Goal: Transaction & Acquisition: Purchase product/service

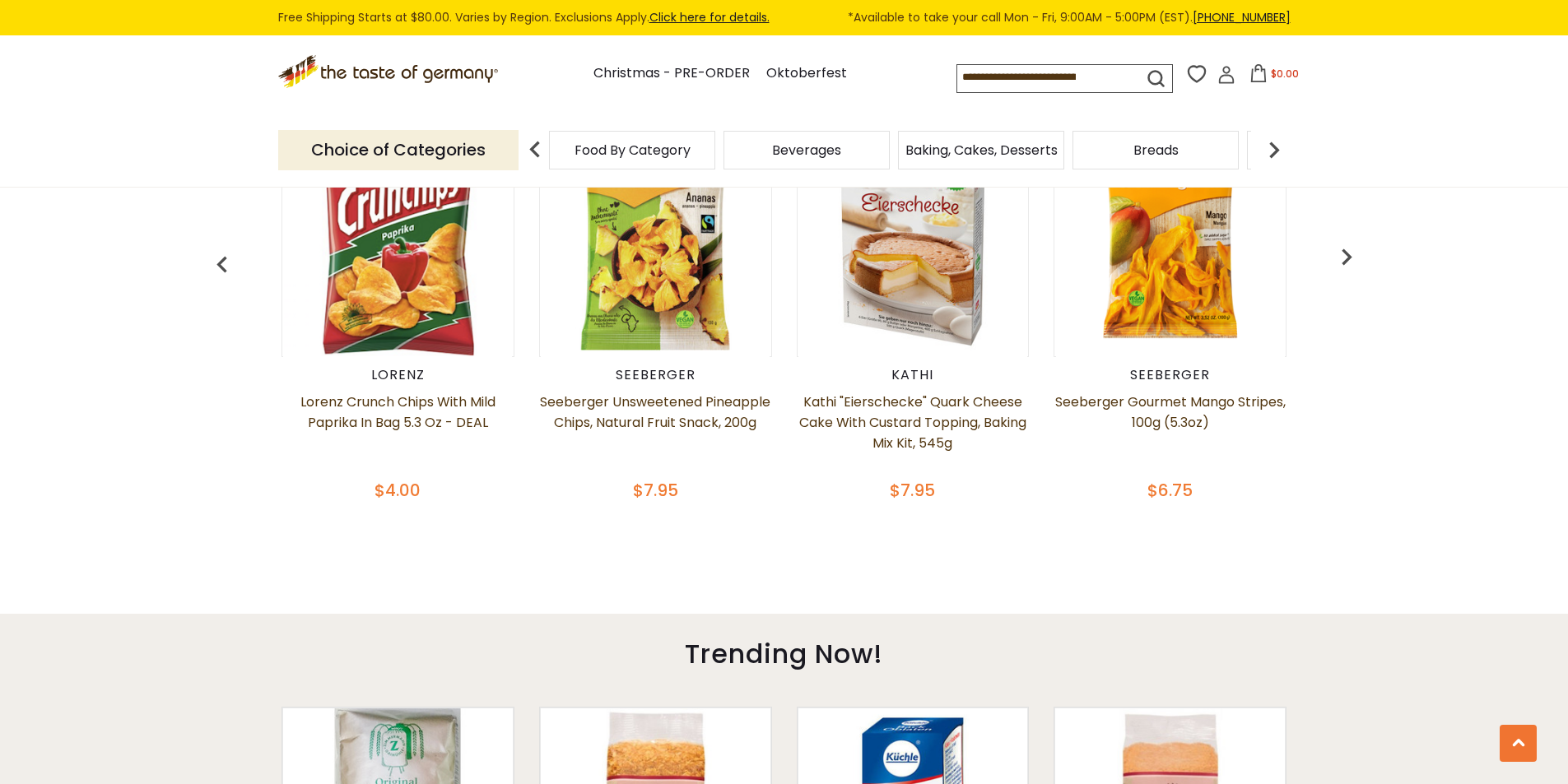
scroll to position [740, 0]
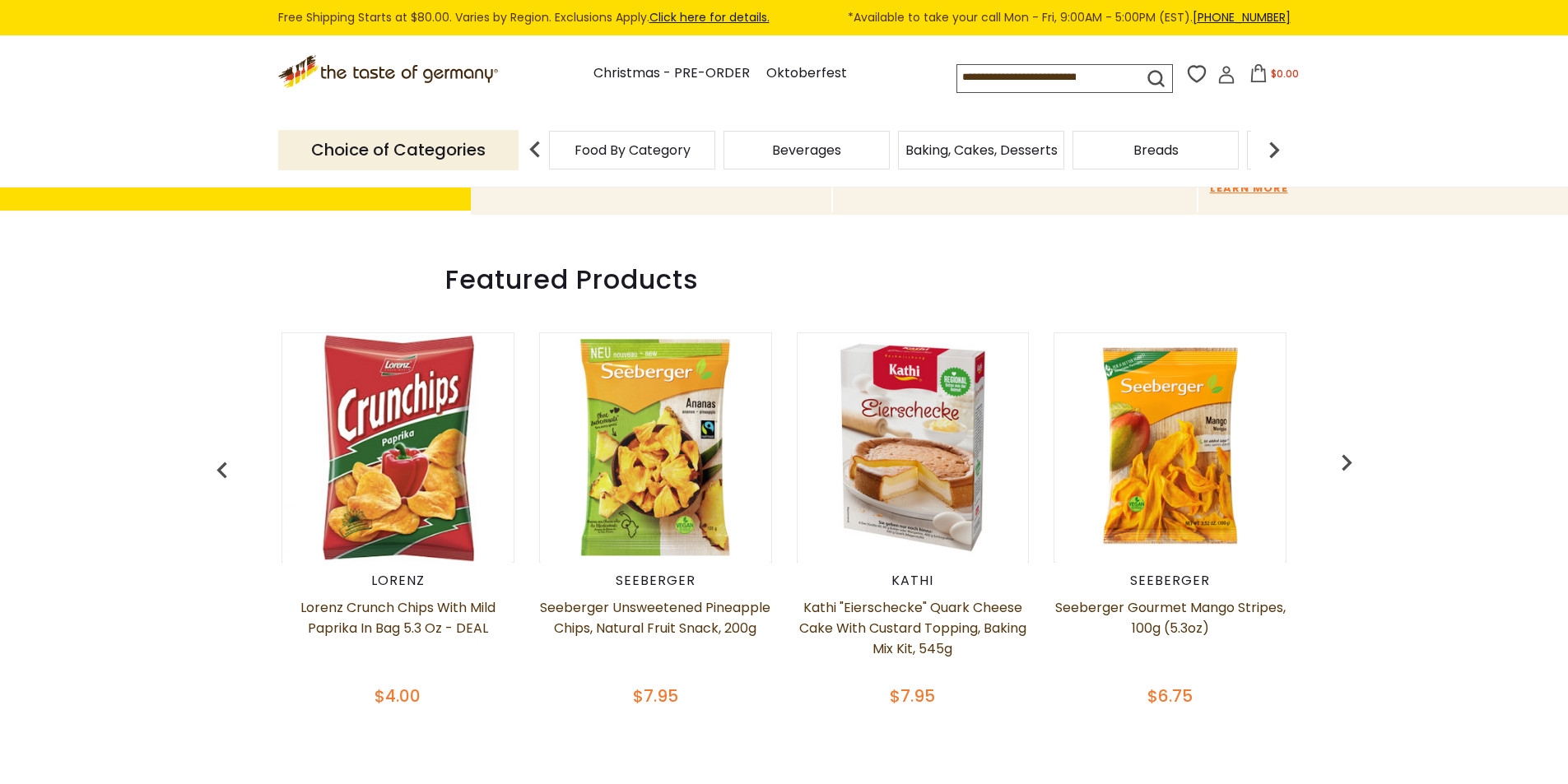
click at [406, 457] on img at bounding box center [397, 447] width 229 height 229
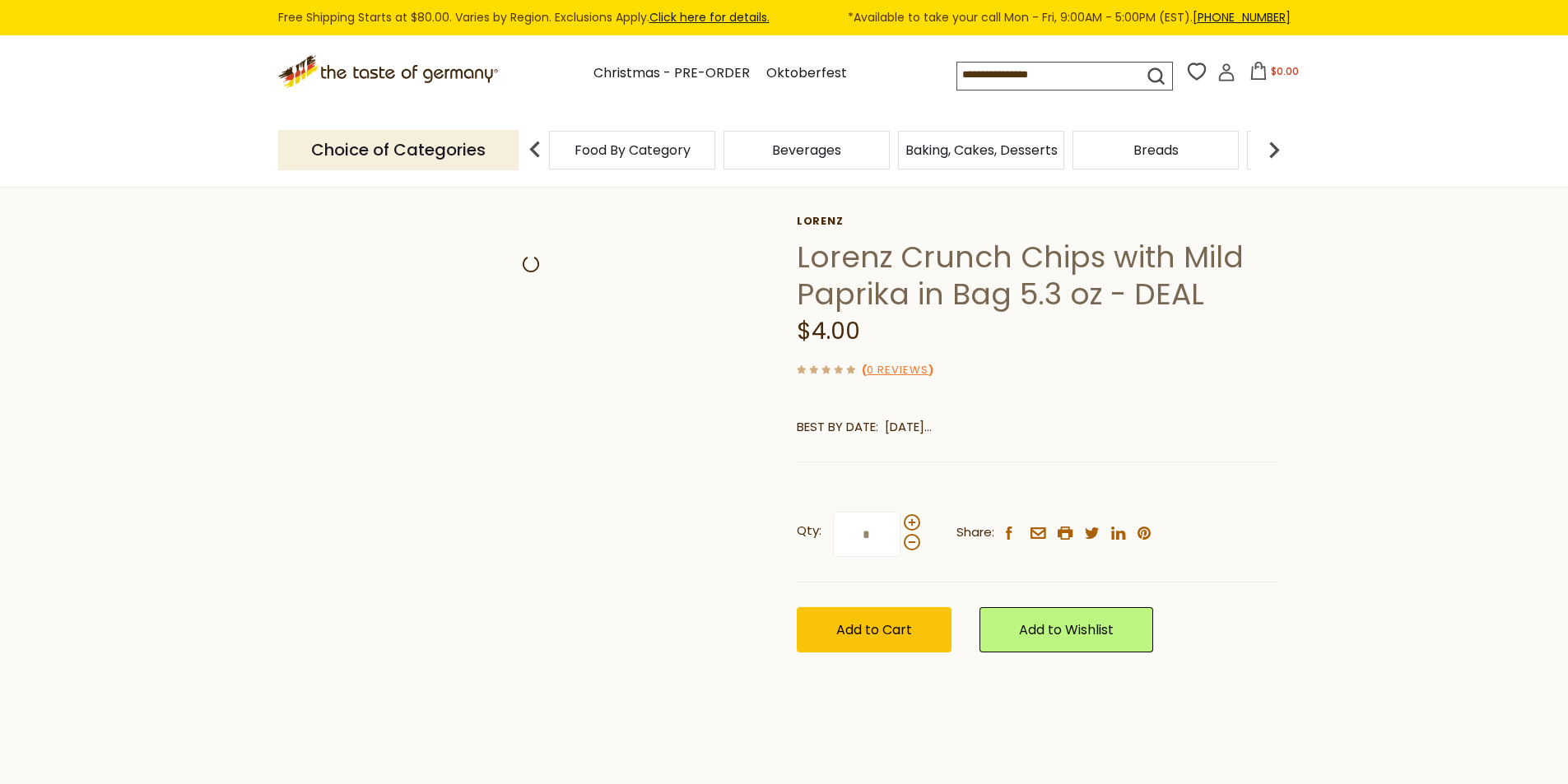
drag, startPoint x: 1530, startPoint y: 506, endPoint x: 1053, endPoint y: 436, distance: 482.1
click at [1528, 506] on section "Home Food By Category Featured Products Lorenz Crunch Chips with Mild Paprika i…" at bounding box center [784, 547] width 1568 height 838
click at [834, 631] on div "Qty: * Share: facebook email printer twitter linkedin pinterest Add to Cart" at bounding box center [1038, 581] width 481 height 190
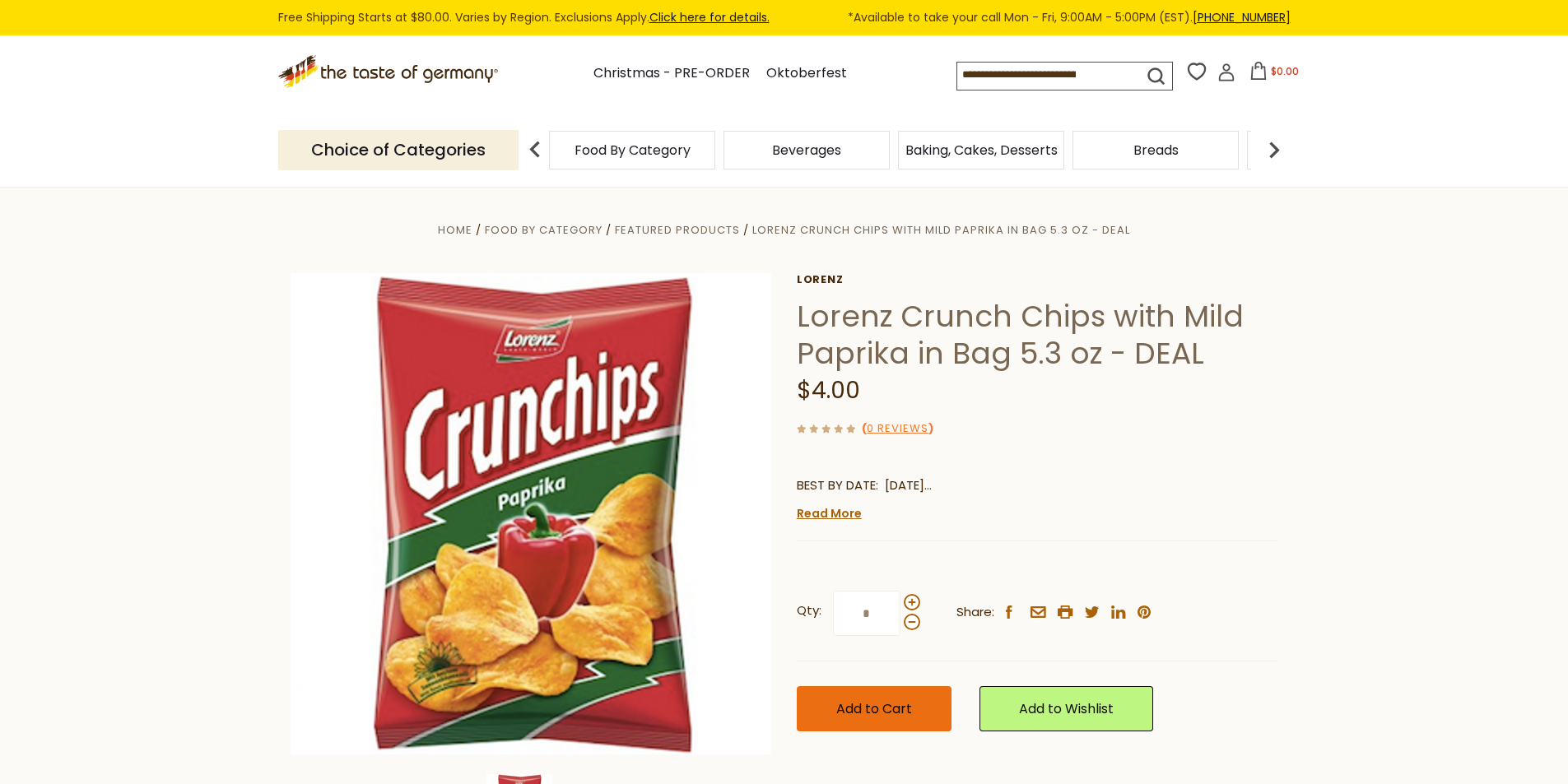
click at [865, 706] on span "Add to Cart" at bounding box center [875, 709] width 76 height 19
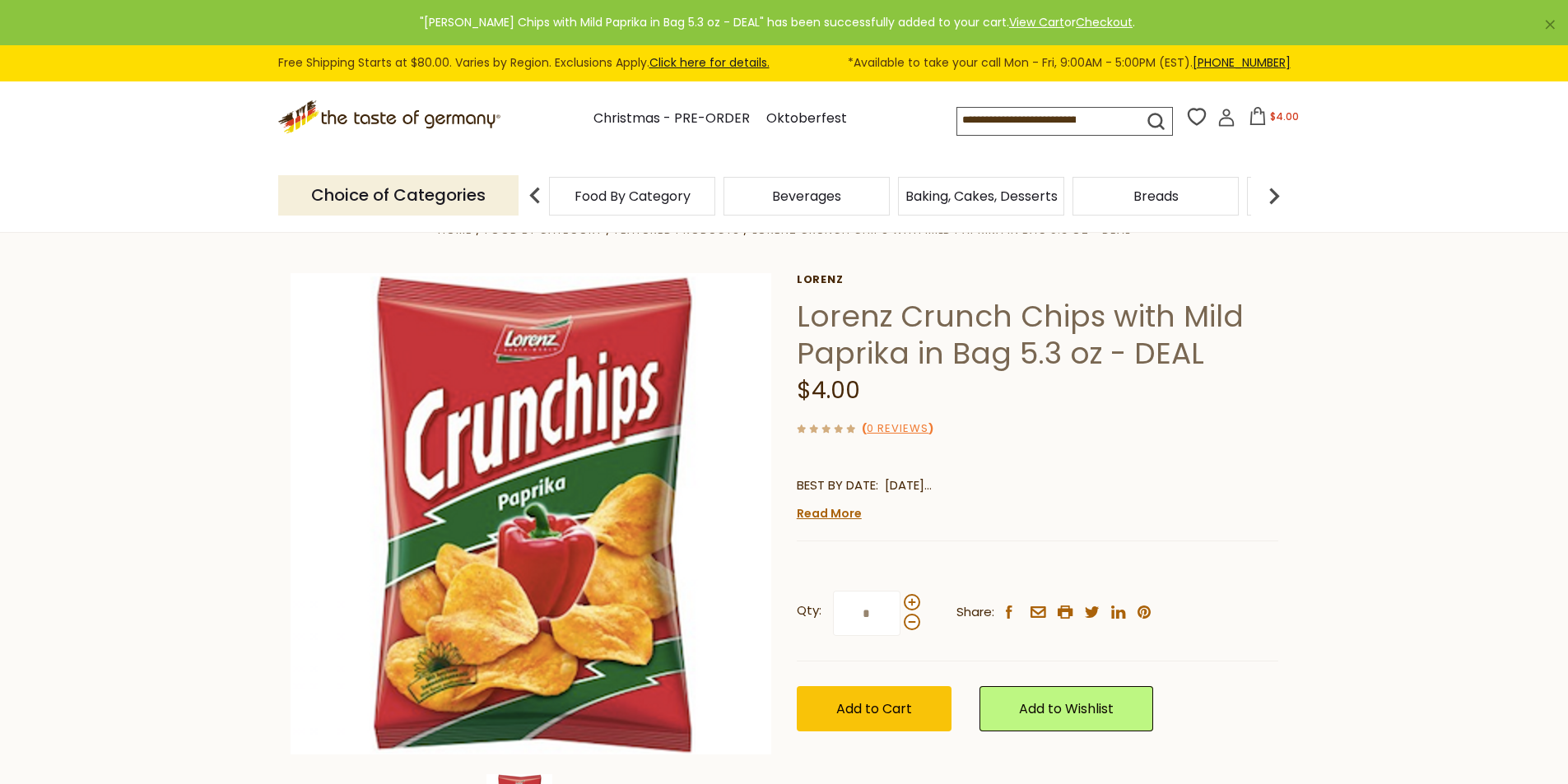
click at [1270, 114] on span "$4.00" at bounding box center [1284, 116] width 29 height 14
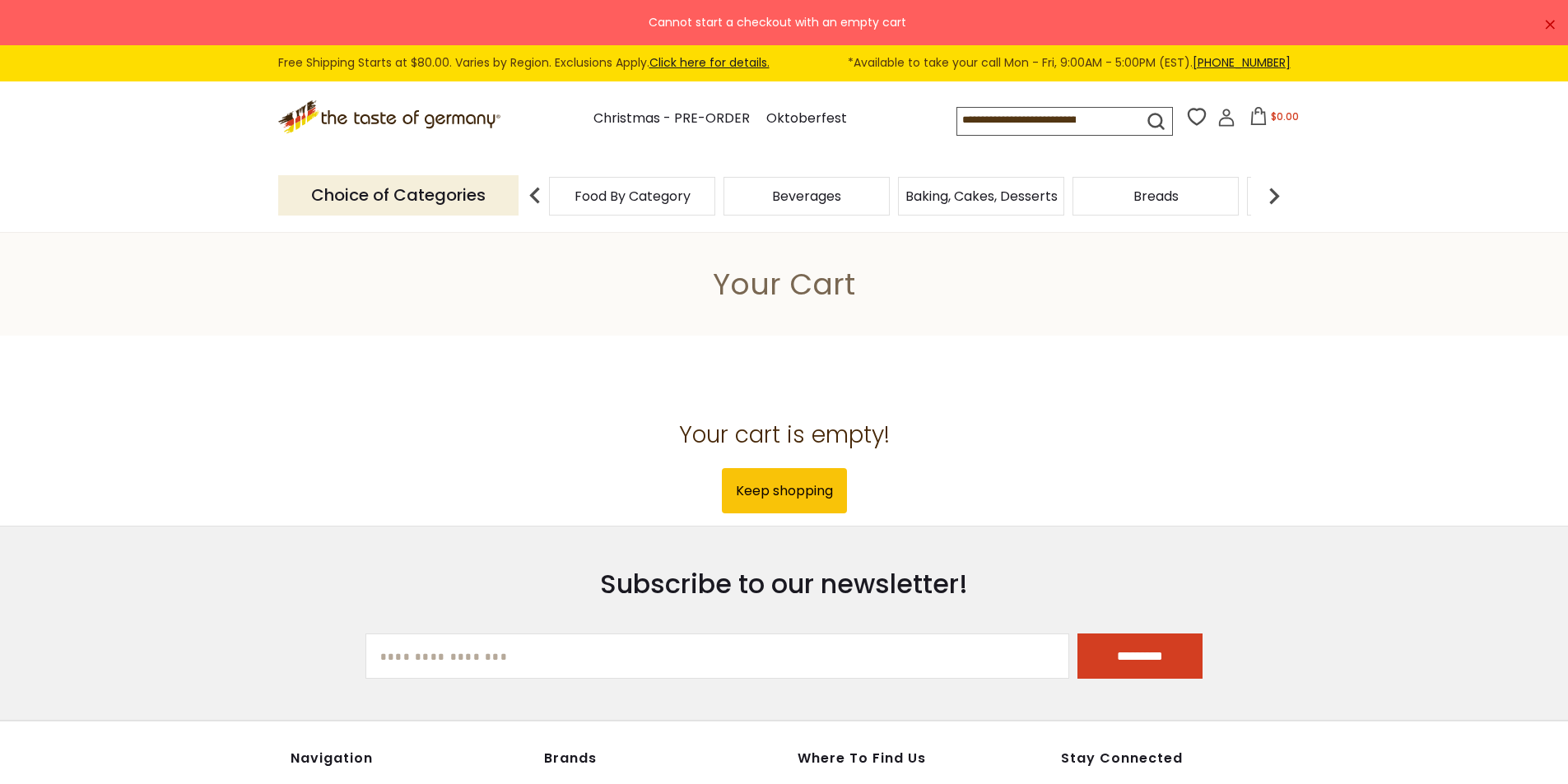
click at [592, 190] on span "Food By Category" at bounding box center [632, 196] width 116 height 13
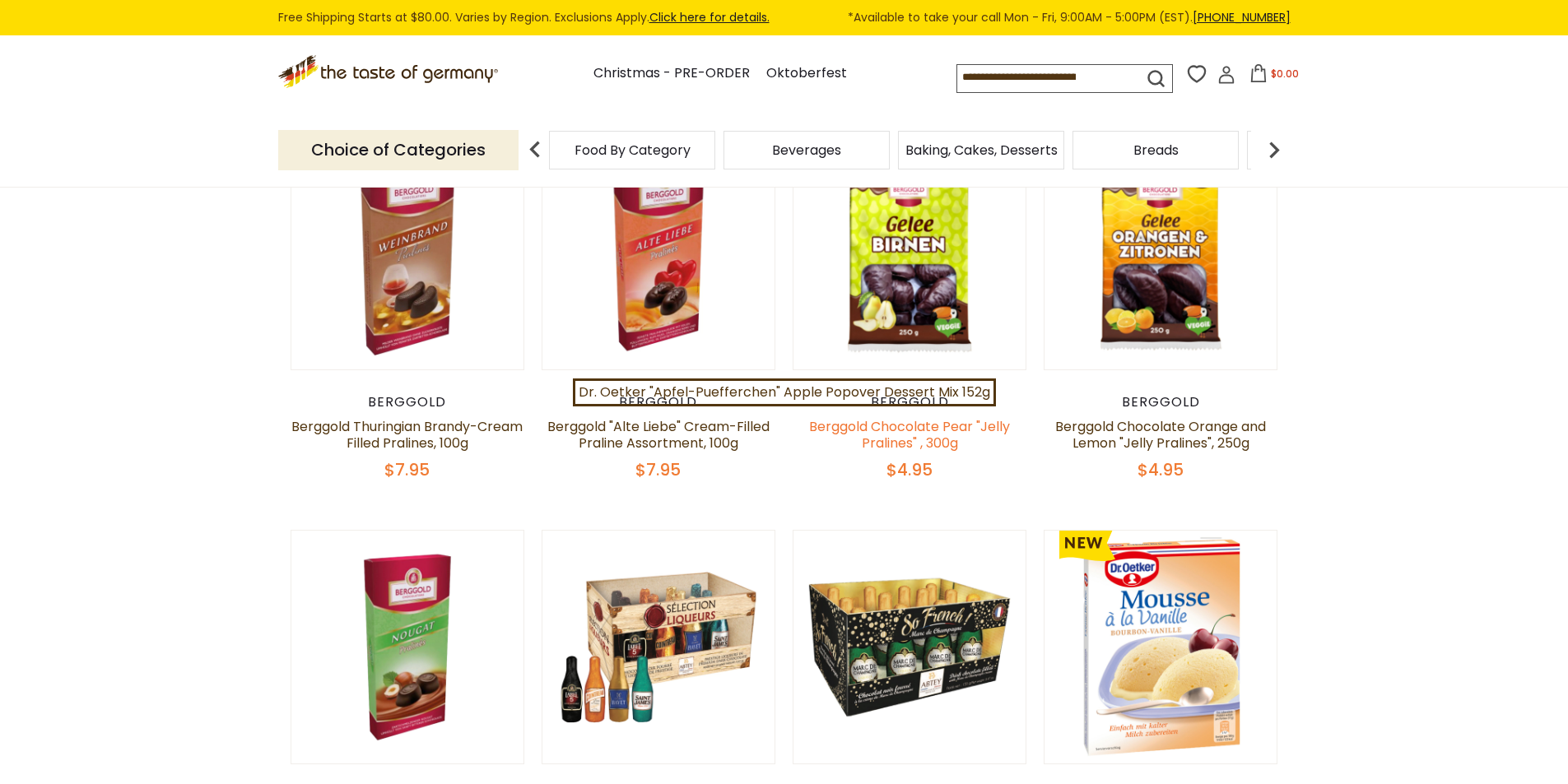
scroll to position [494, 0]
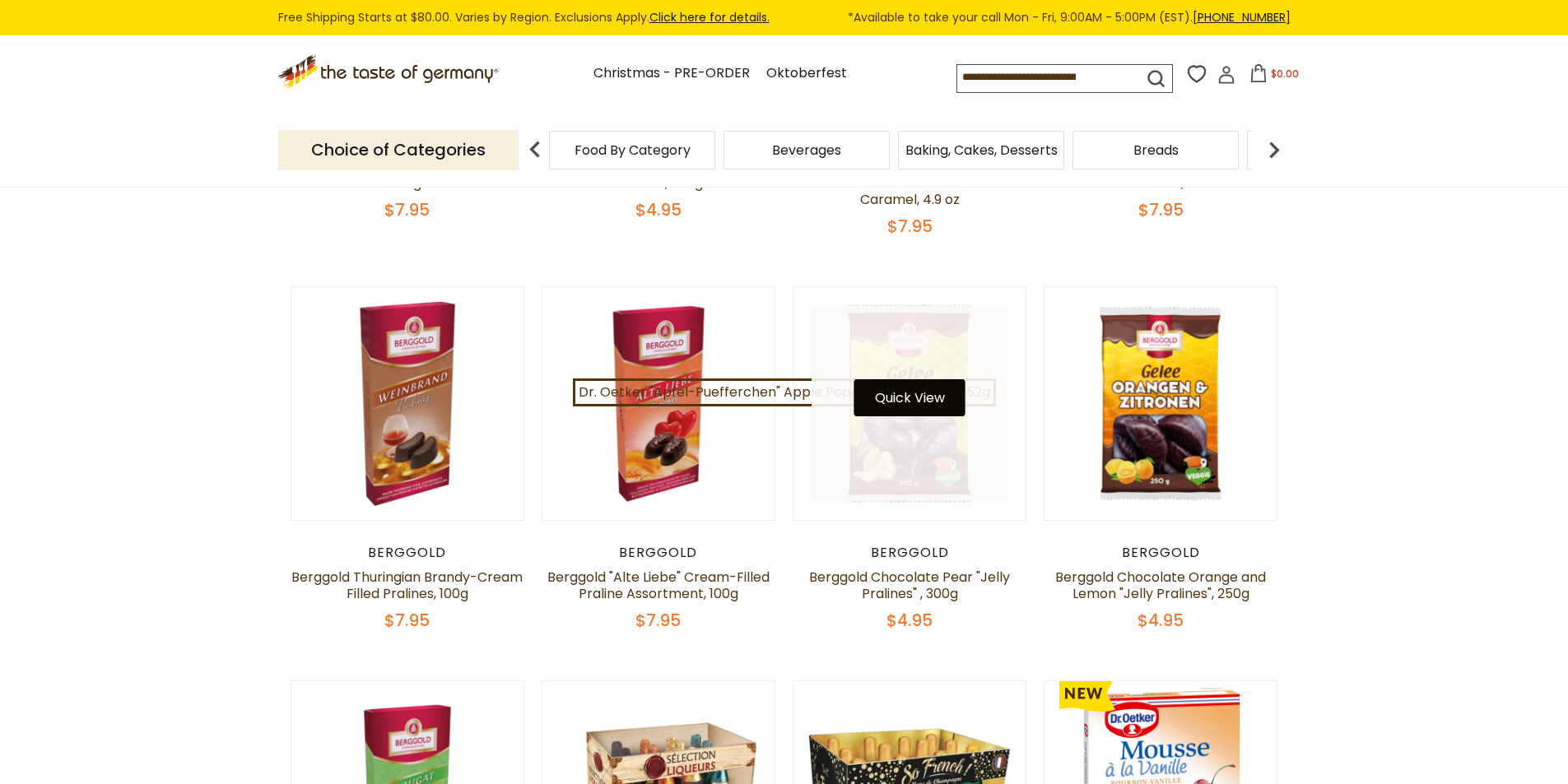
click at [930, 393] on button "Quick View" at bounding box center [910, 397] width 111 height 37
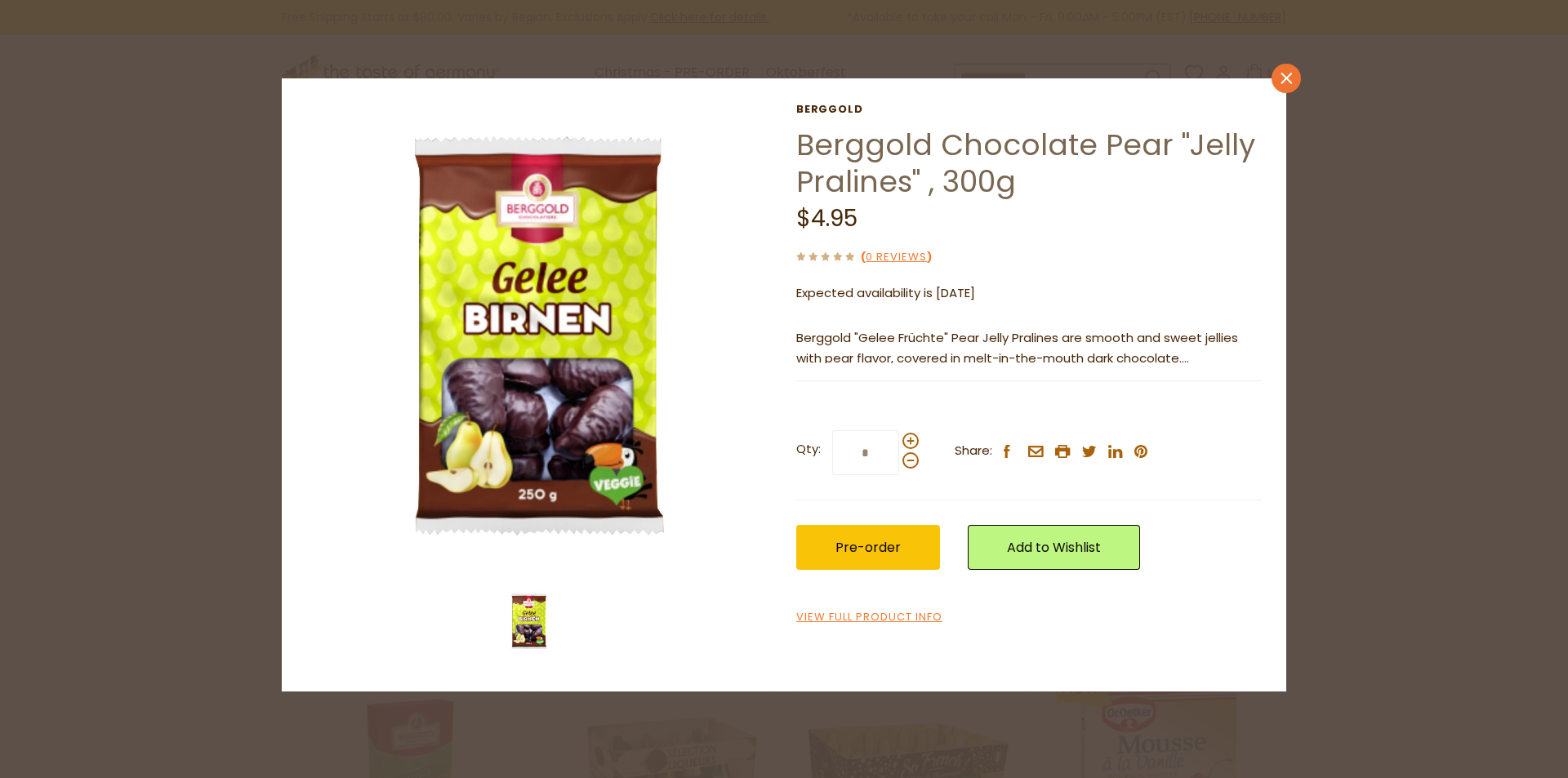
click at [1290, 80] on icon "close" at bounding box center [1287, 79] width 13 height 13
